Goal: Transaction & Acquisition: Purchase product/service

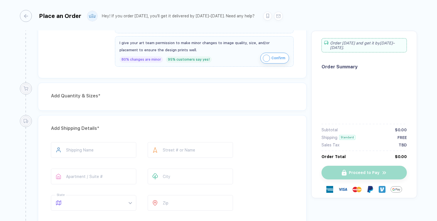
scroll to position [97, 0]
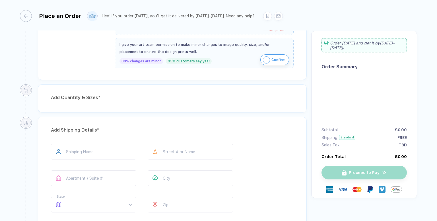
click at [96, 102] on div "Add Quantity & Sizes *" at bounding box center [172, 98] width 269 height 28
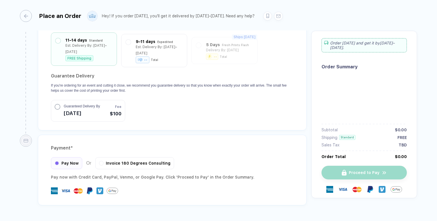
scroll to position [325, 0]
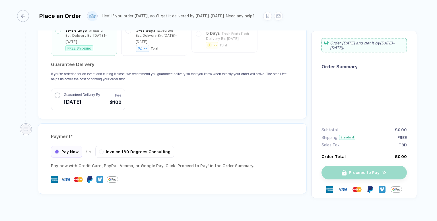
click at [28, 15] on div "button" at bounding box center [23, 16] width 12 height 12
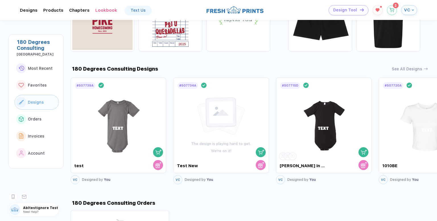
scroll to position [256, 0]
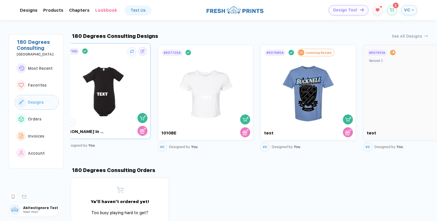
drag, startPoint x: 365, startPoint y: 100, endPoint x: 144, endPoint y: 92, distance: 221.1
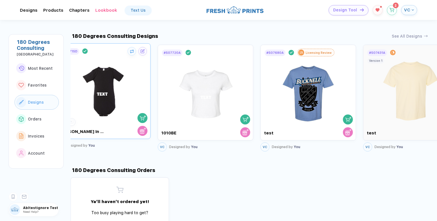
click at [144, 92] on div at bounding box center [103, 88] width 88 height 67
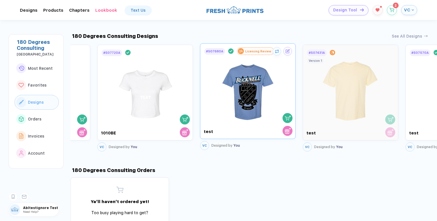
drag, startPoint x: 356, startPoint y: 90, endPoint x: 268, endPoint y: 90, distance: 87.9
click at [268, 90] on div at bounding box center [248, 88] width 88 height 67
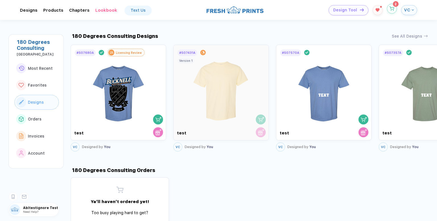
click at [394, 8] on icon "button" at bounding box center [392, 8] width 5 height 3
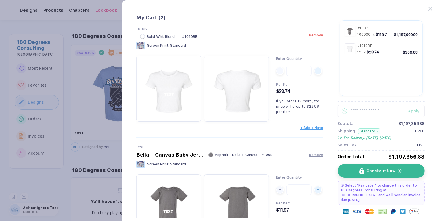
click at [317, 37] on span "Remove" at bounding box center [316, 35] width 14 height 4
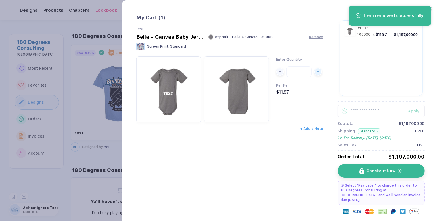
click at [75, 25] on button "button" at bounding box center [218, 110] width 437 height 221
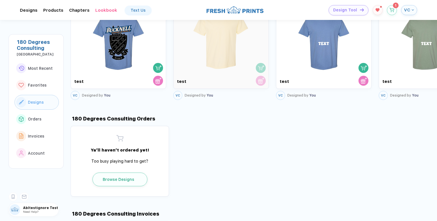
scroll to position [205, 0]
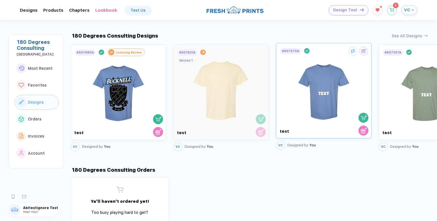
click at [316, 102] on img at bounding box center [324, 88] width 64 height 67
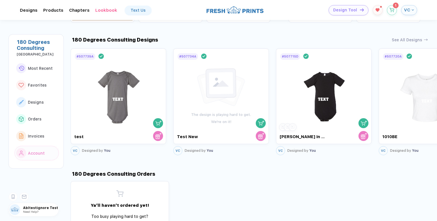
scroll to position [199, 0]
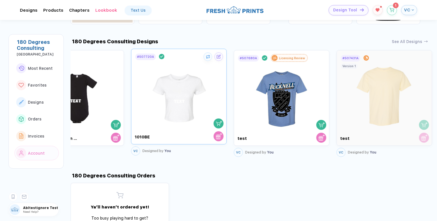
drag, startPoint x: 408, startPoint y: 106, endPoint x: 158, endPoint y: 97, distance: 249.6
click at [156, 97] on img at bounding box center [179, 94] width 64 height 67
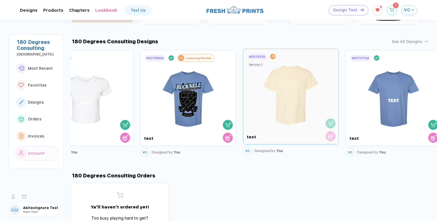
drag, startPoint x: 393, startPoint y: 122, endPoint x: 259, endPoint y: 123, distance: 133.1
click at [259, 123] on div at bounding box center [290, 96] width 95 height 95
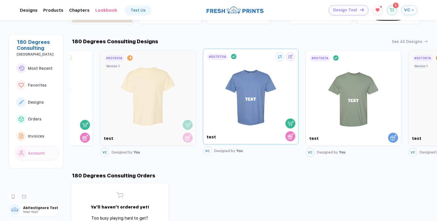
drag, startPoint x: 425, startPoint y: 120, endPoint x: 250, endPoint y: 121, distance: 175.5
click at [250, 121] on img at bounding box center [251, 94] width 64 height 67
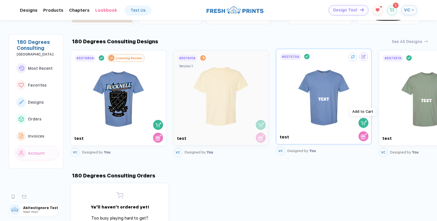
click at [364, 124] on img "button" at bounding box center [364, 122] width 6 height 6
click at [363, 120] on img "button" at bounding box center [364, 122] width 6 height 6
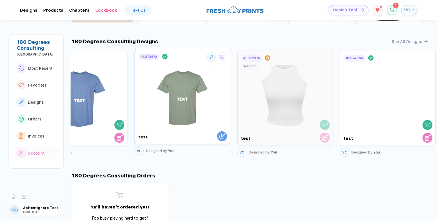
drag, startPoint x: 406, startPoint y: 106, endPoint x: 144, endPoint y: 94, distance: 262.2
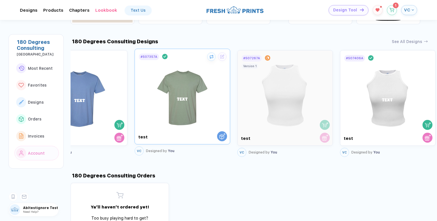
click at [144, 95] on div at bounding box center [182, 94] width 88 height 67
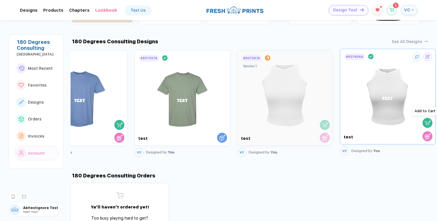
click at [426, 124] on img "button" at bounding box center [428, 122] width 6 height 6
click at [389, 9] on icon "button" at bounding box center [391, 9] width 5 height 4
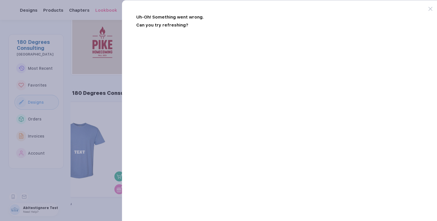
scroll to position [250, 0]
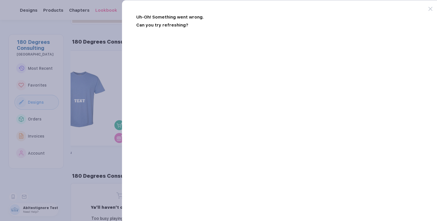
click at [433, 8] on div at bounding box center [433, 5] width 11 height 11
click at [430, 8] on icon at bounding box center [430, 9] width 4 height 4
